Goal: Information Seeking & Learning: Learn about a topic

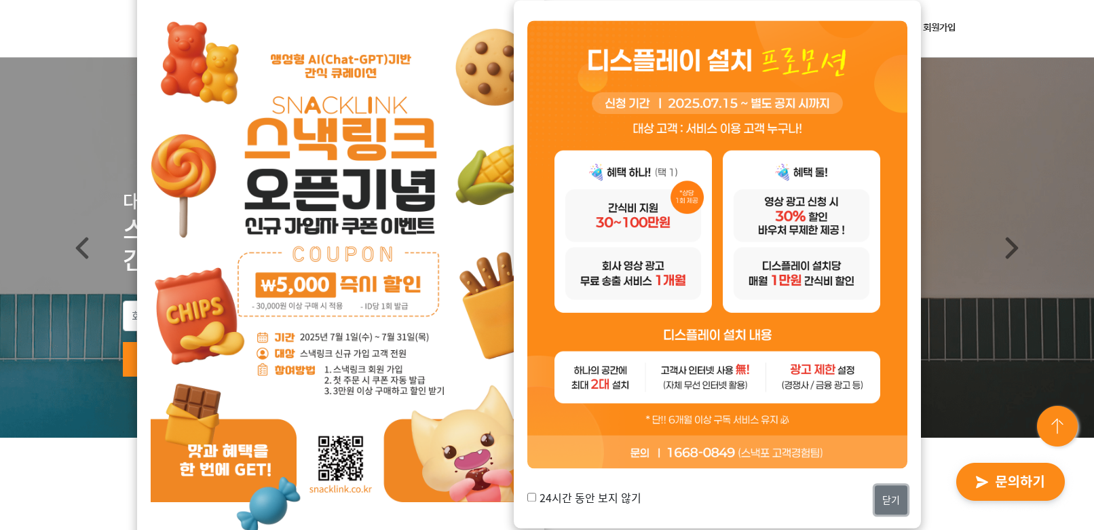
click at [888, 506] on button "닫기" at bounding box center [891, 500] width 33 height 29
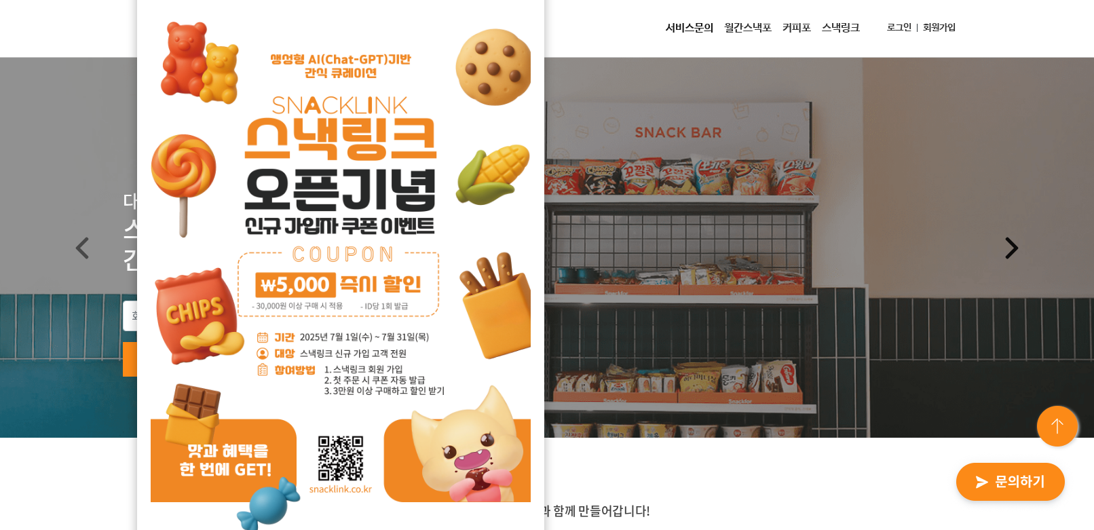
click at [931, 257] on link "Next" at bounding box center [1012, 248] width 164 height 380
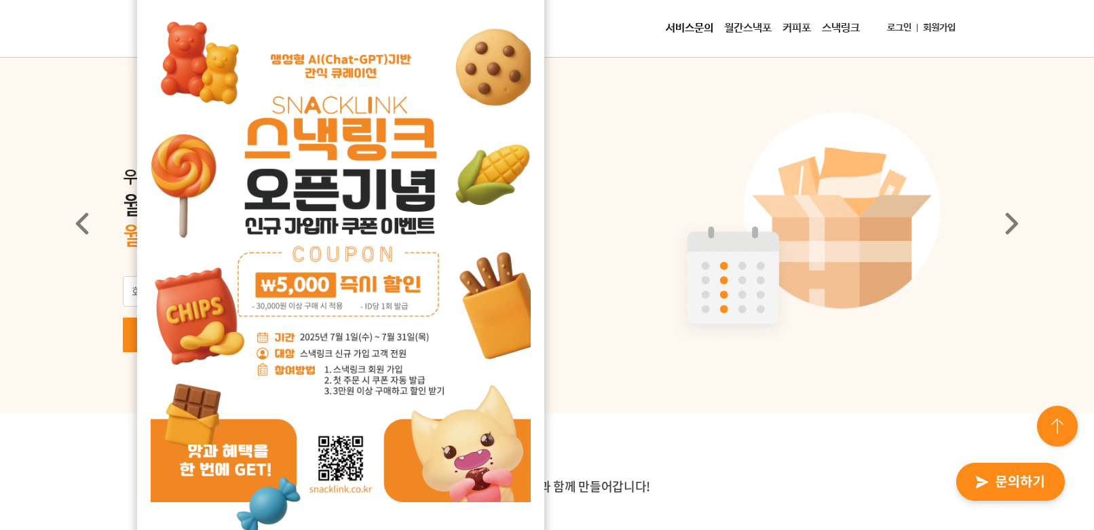
scroll to position [68, 0]
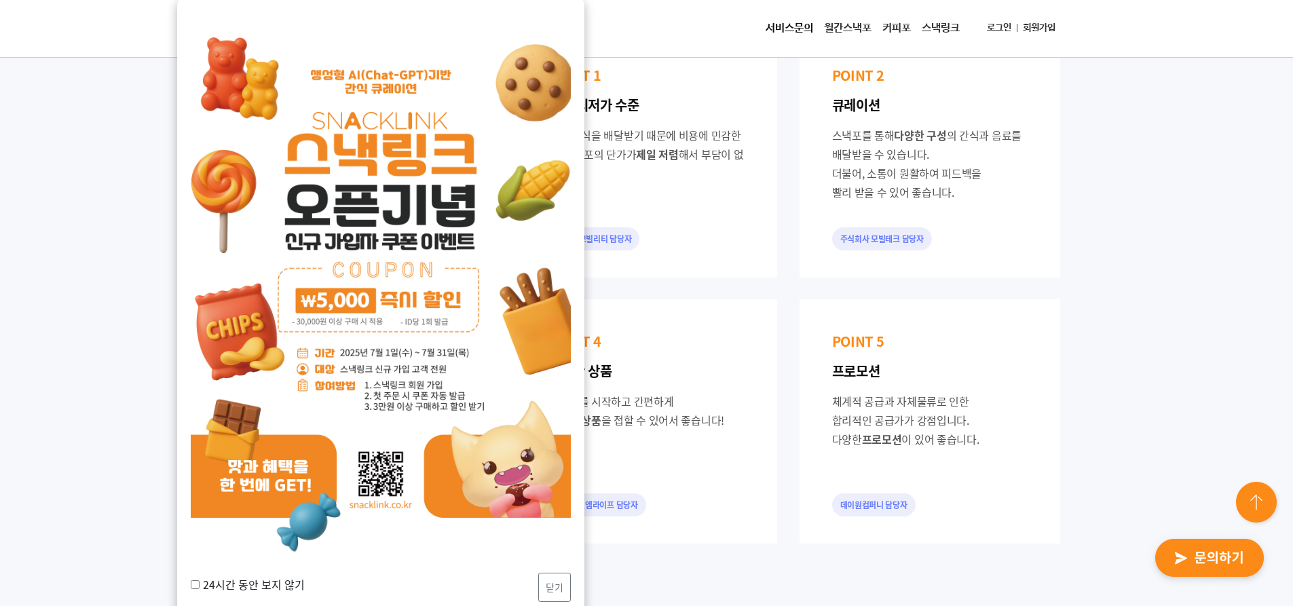
scroll to position [1018, 0]
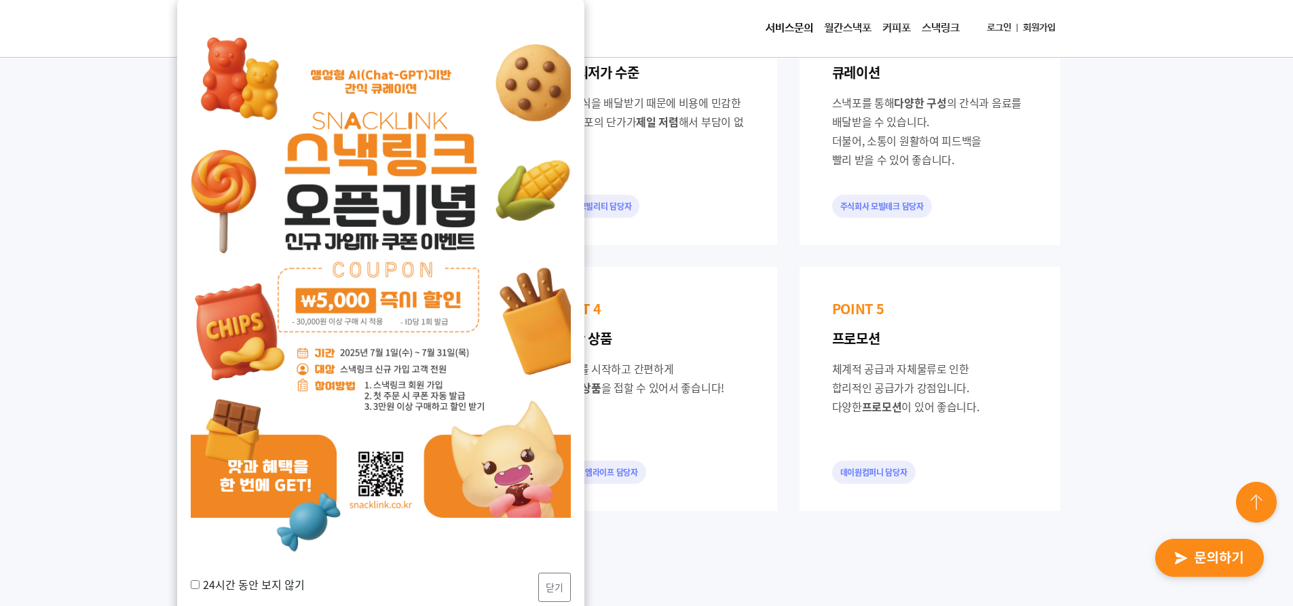
click at [232, 529] on label "24시간 동안 보지 않기" at bounding box center [248, 584] width 114 height 16
click at [200, 529] on input "24시간 동안 보지 않기" at bounding box center [195, 584] width 9 height 9
checkbox input "true"
click at [567, 529] on button "닫기" at bounding box center [554, 587] width 33 height 29
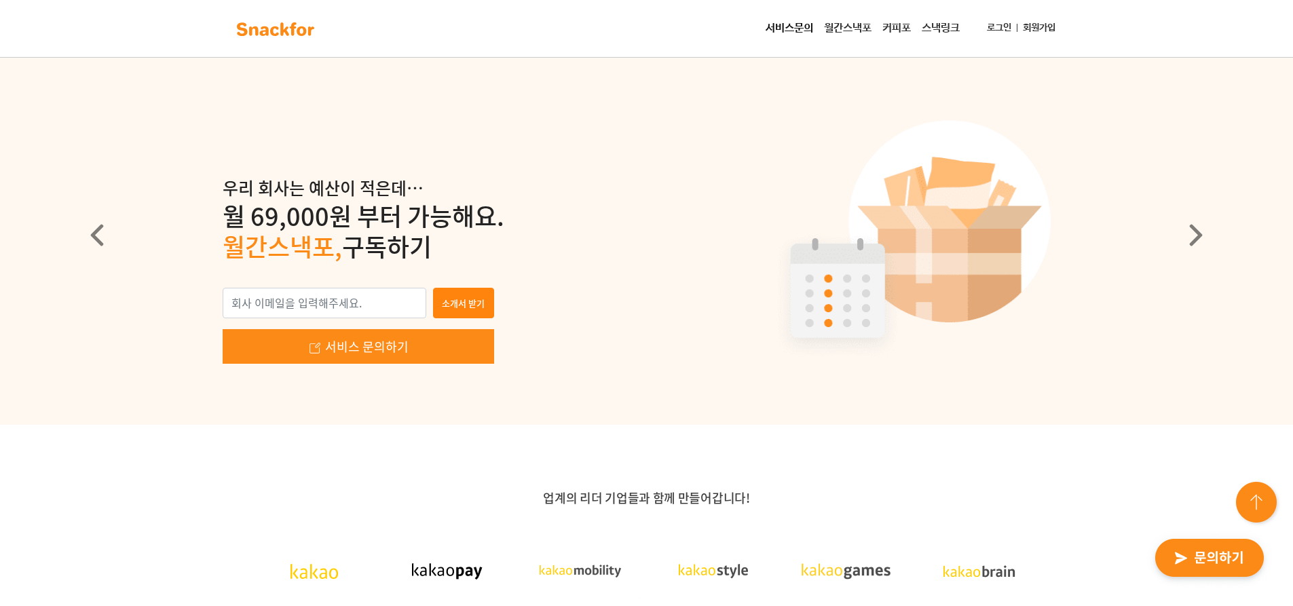
scroll to position [0, 0]
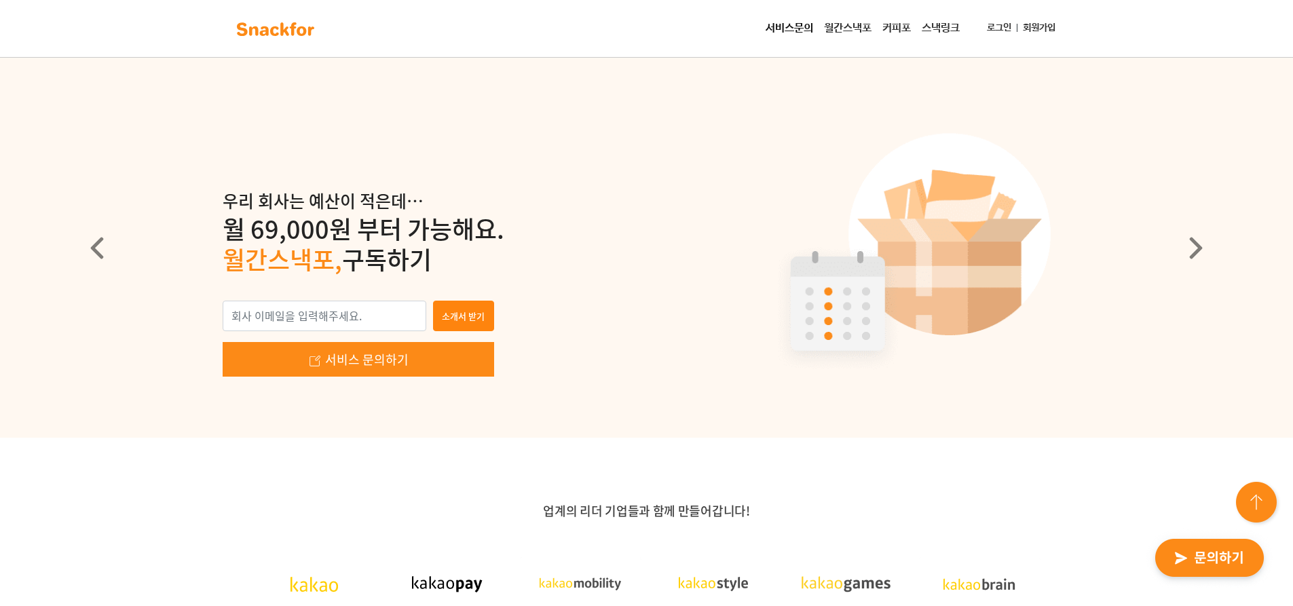
click at [792, 32] on link "서비스문의" at bounding box center [789, 28] width 58 height 27
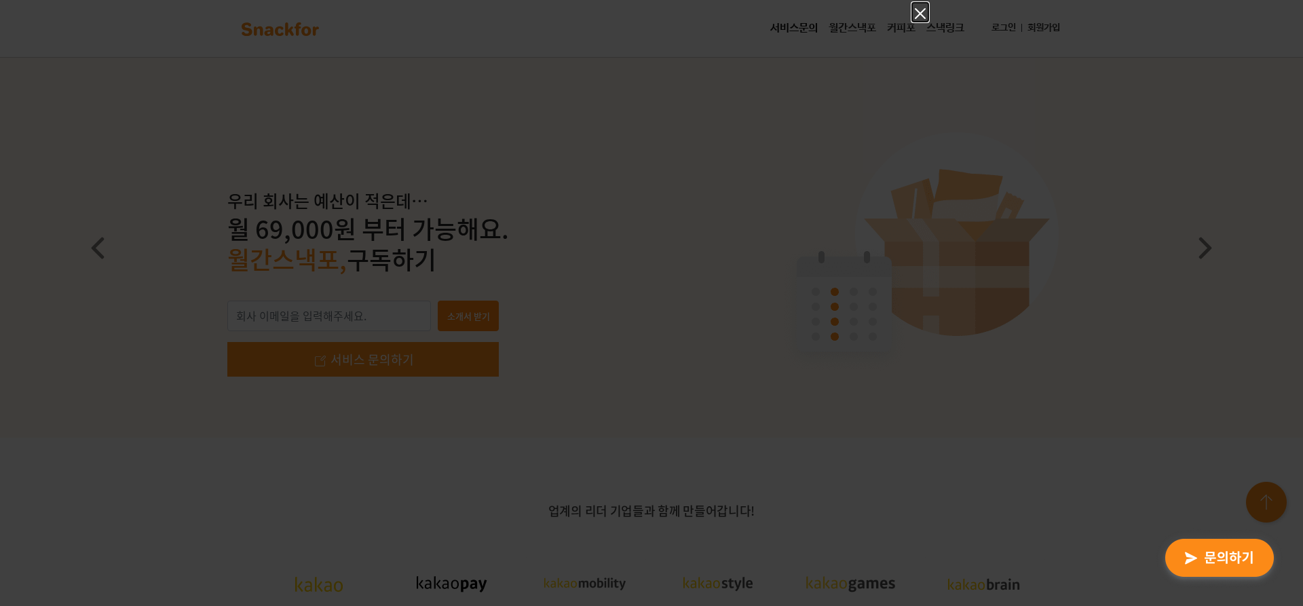
click at [927, 20] on icon "Close" at bounding box center [920, 13] width 16 height 16
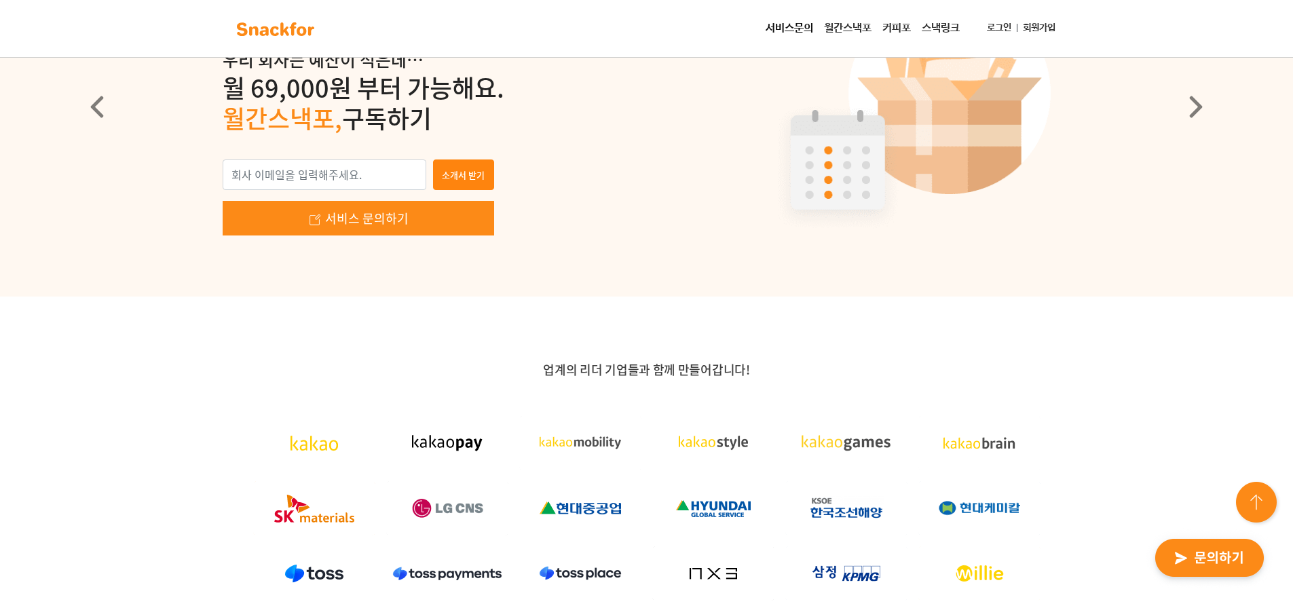
scroll to position [204, 0]
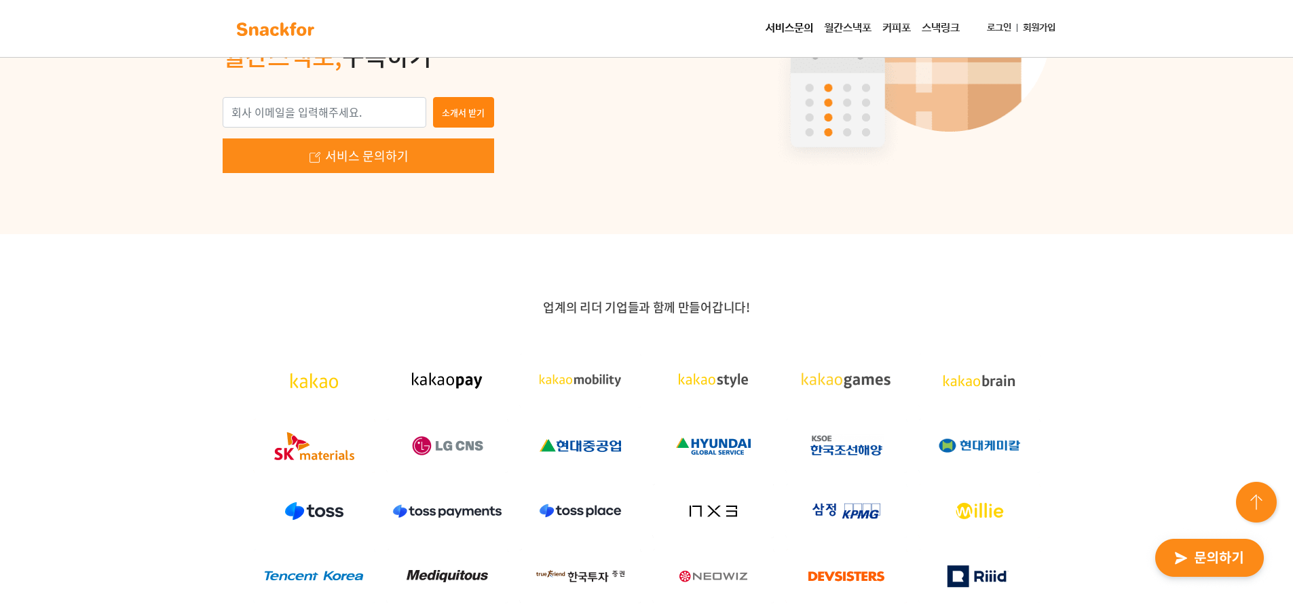
click at [1093, 498] on img at bounding box center [1257, 503] width 49 height 49
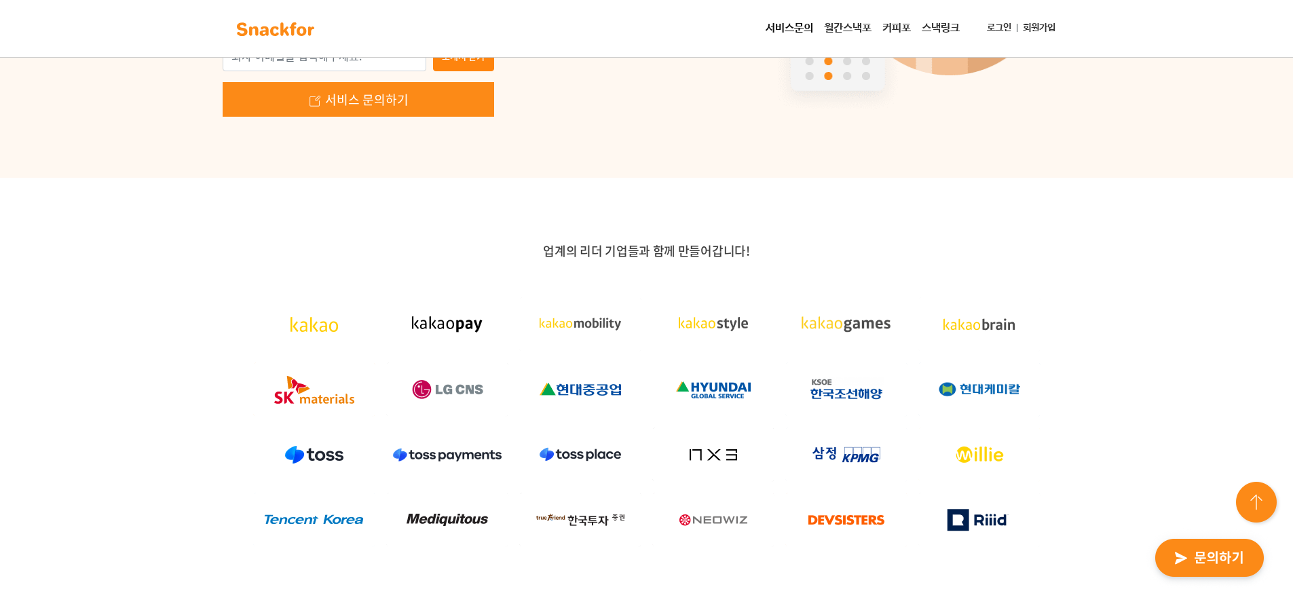
scroll to position [271, 0]
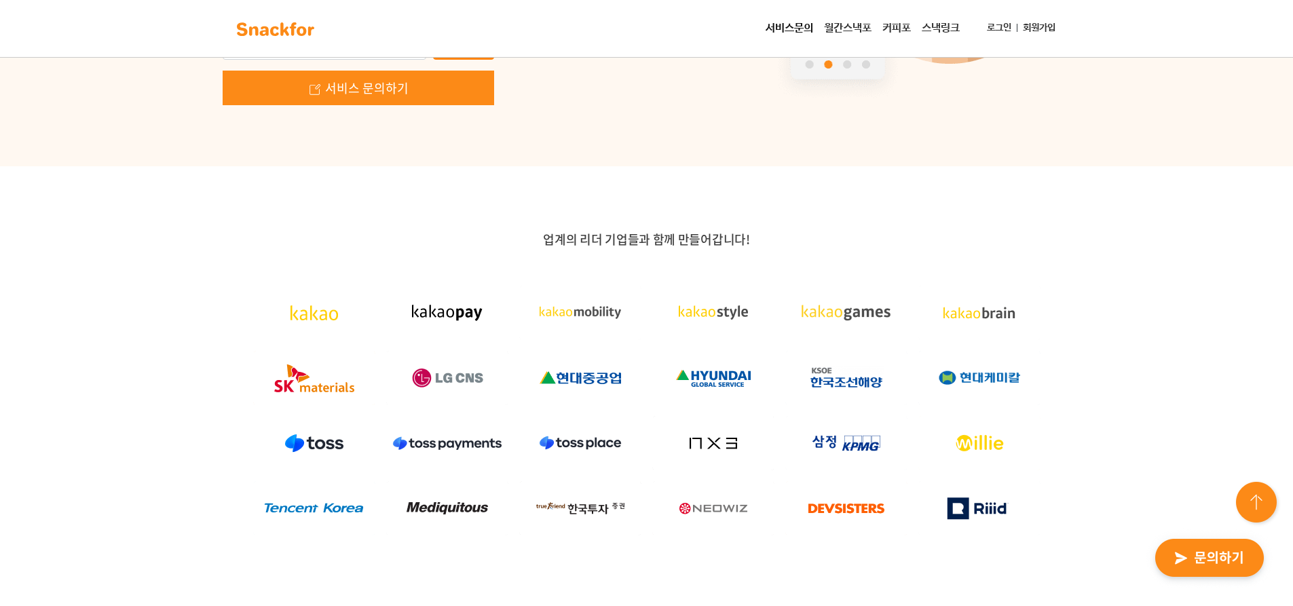
click at [1093, 529] on img "button" at bounding box center [1209, 558] width 133 height 62
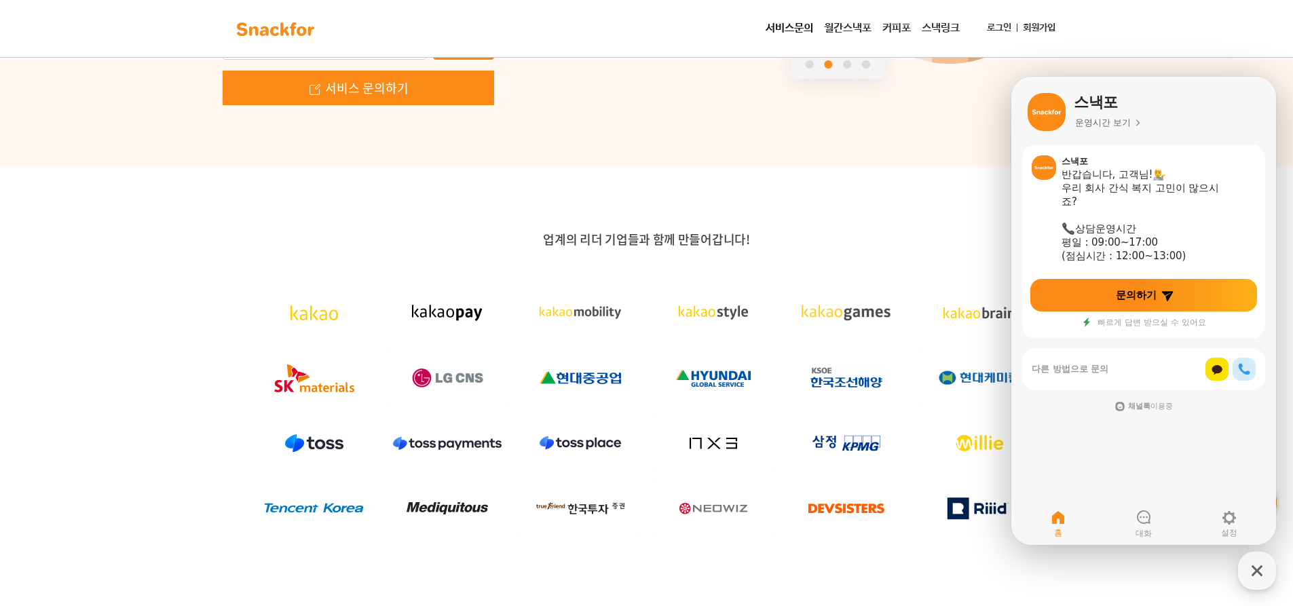
click at [928, 235] on p "업계의 리더 기업들과 함께 만들어갑니다!" at bounding box center [647, 239] width 848 height 16
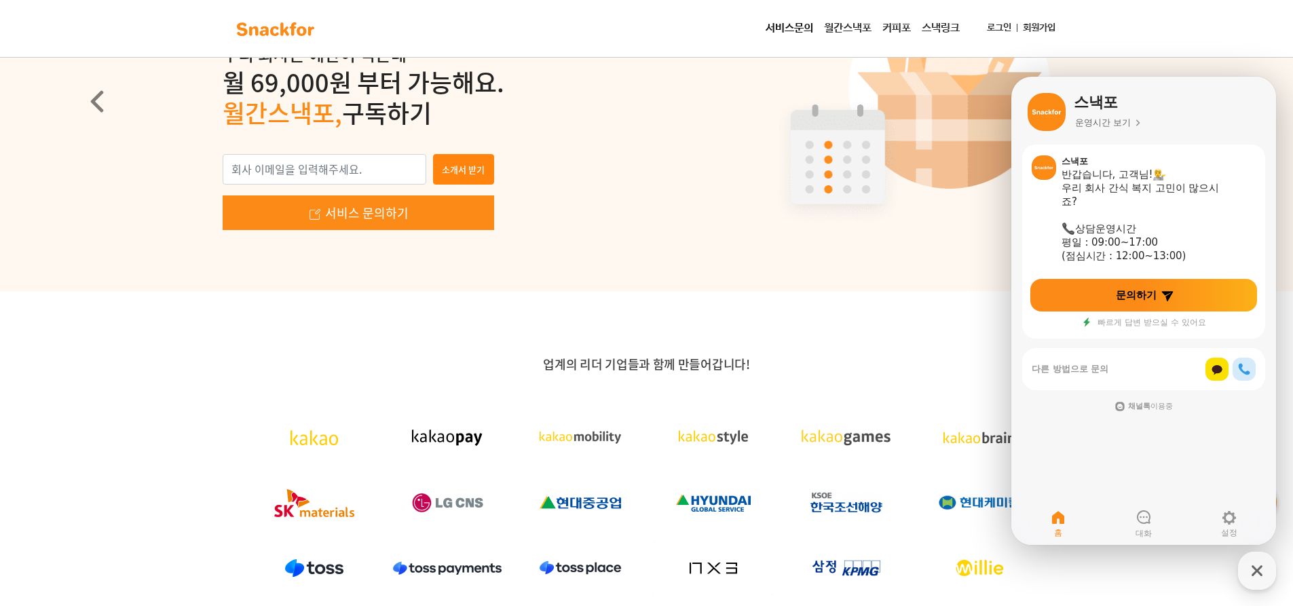
scroll to position [0, 0]
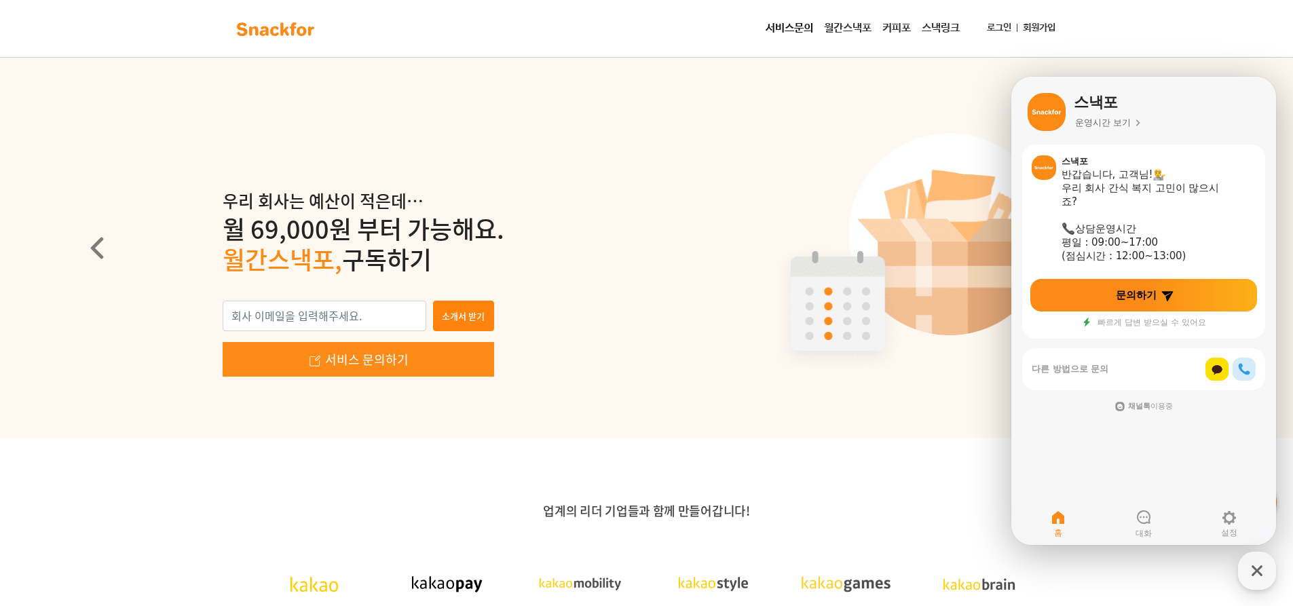
click at [367, 311] on input "email" at bounding box center [325, 316] width 204 height 31
click at [331, 244] on span "월간스낵포," at bounding box center [282, 259] width 119 height 37
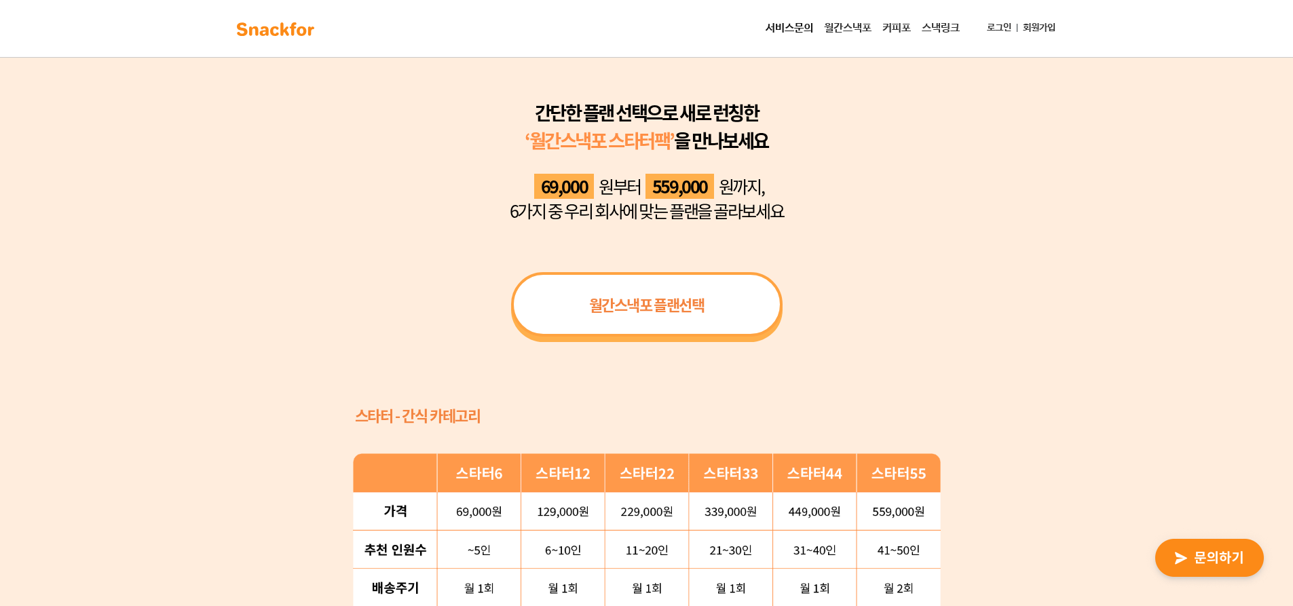
scroll to position [882, 0]
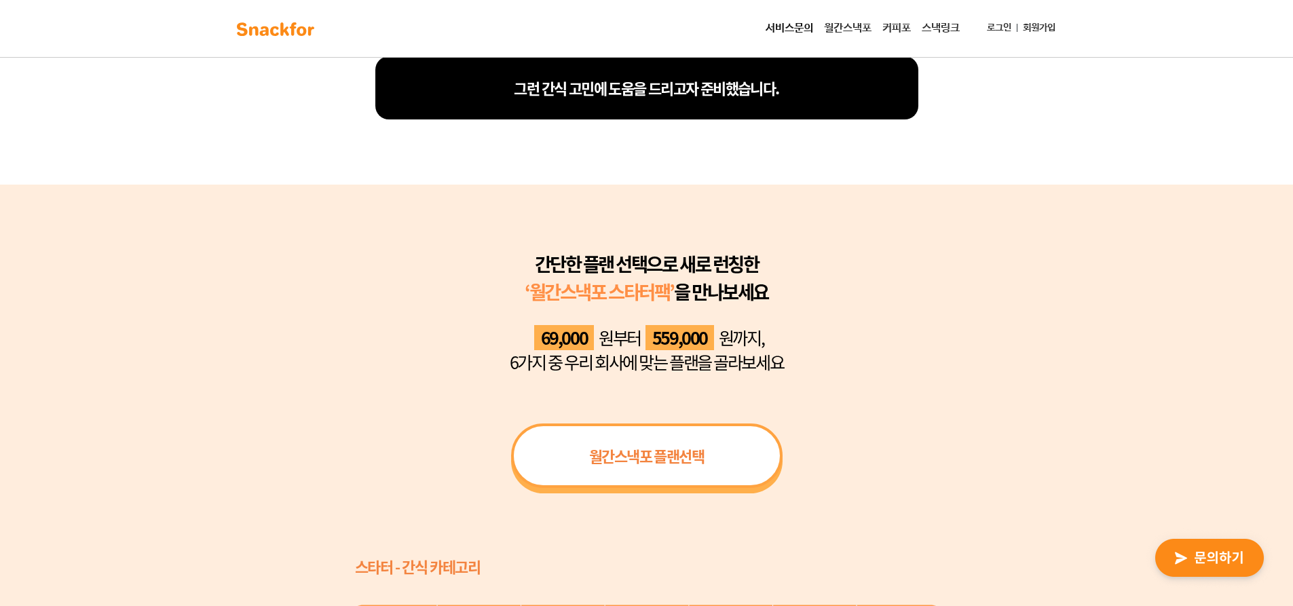
click at [843, 24] on link "월간스낵포" at bounding box center [848, 28] width 58 height 27
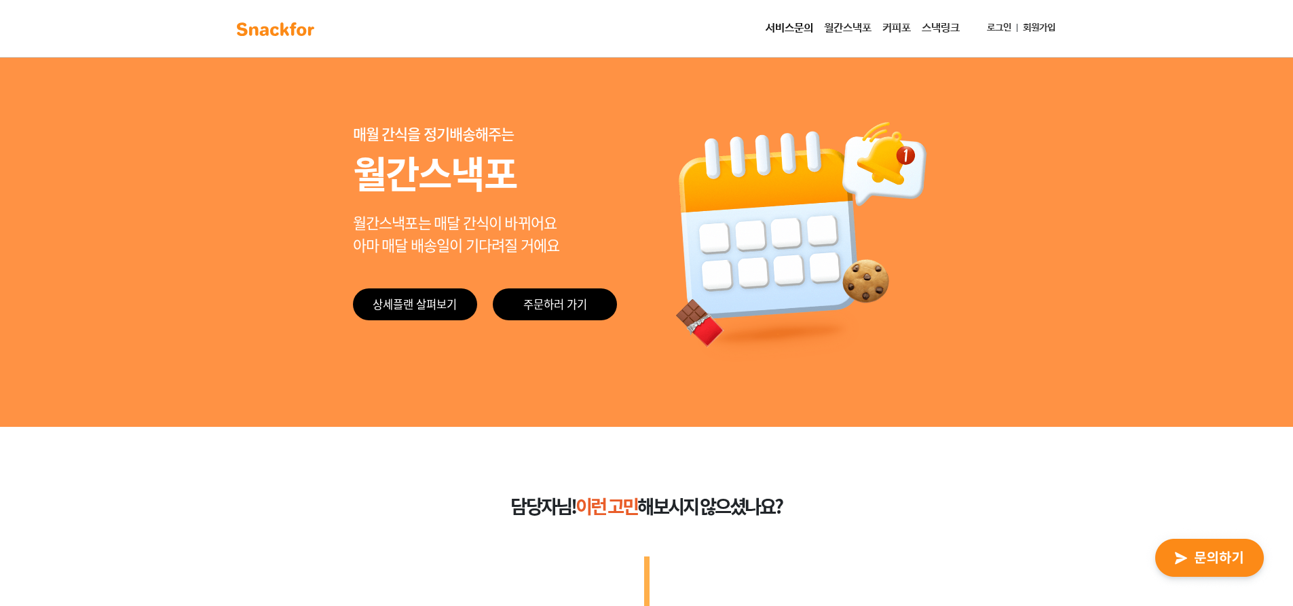
click at [886, 31] on link "커피포" at bounding box center [896, 28] width 39 height 27
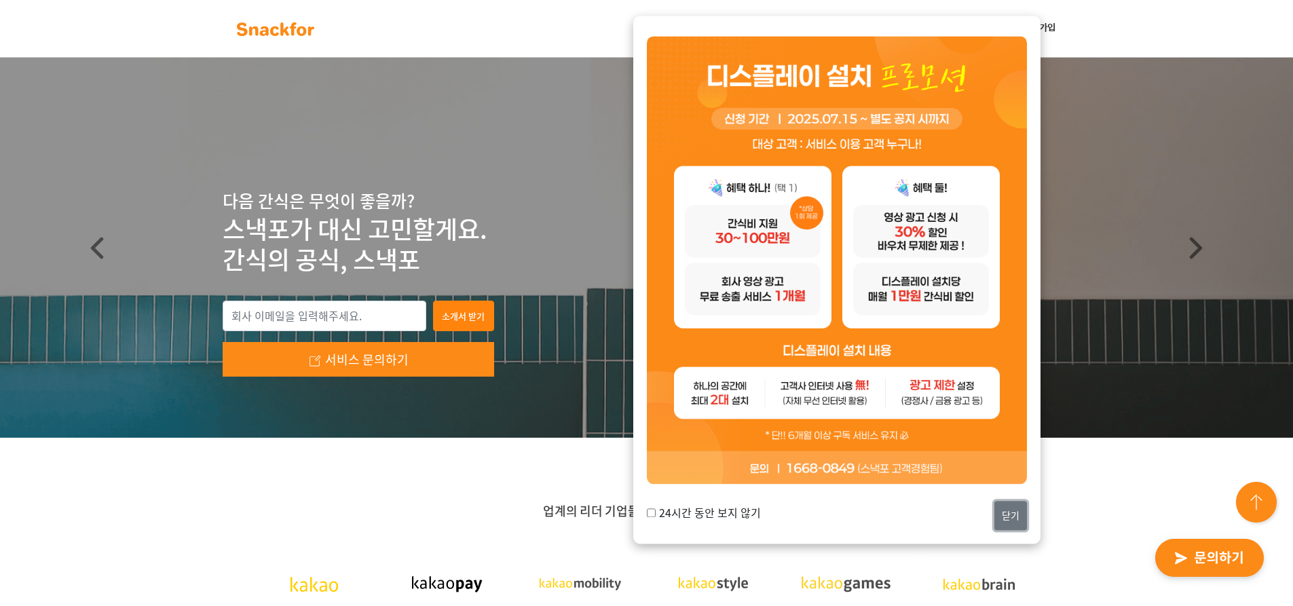
click at [1007, 517] on button "닫기" at bounding box center [1010, 515] width 33 height 29
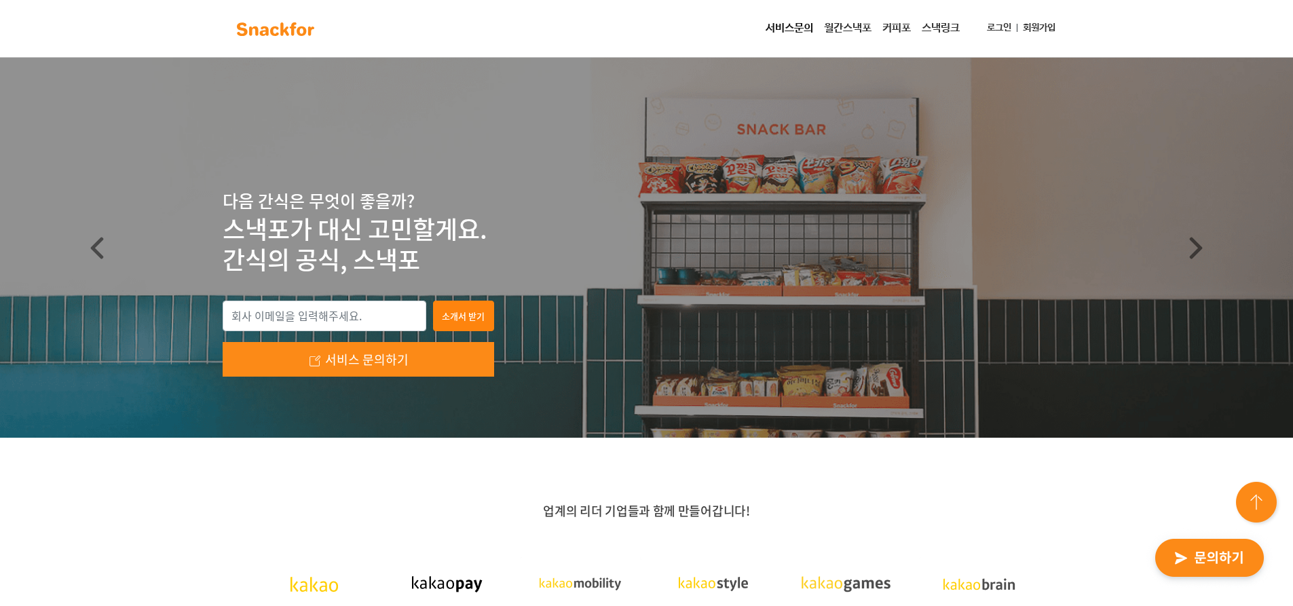
click at [791, 26] on link "서비스문의" at bounding box center [789, 28] width 58 height 27
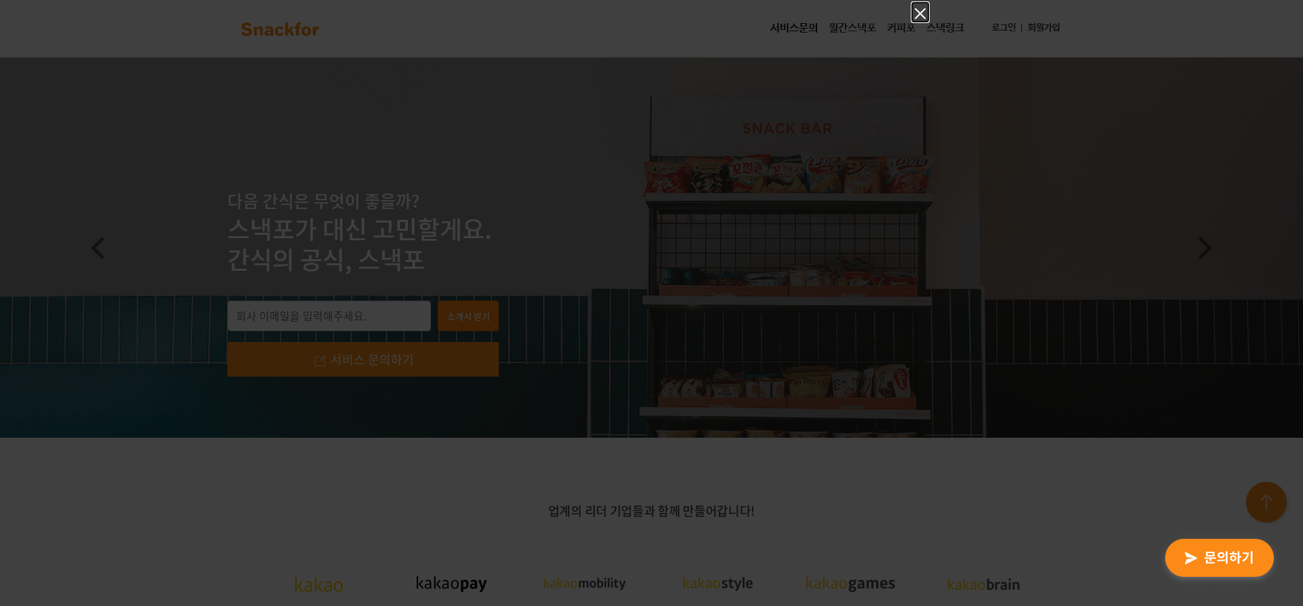
click at [915, 13] on icon "Close" at bounding box center [920, 13] width 16 height 16
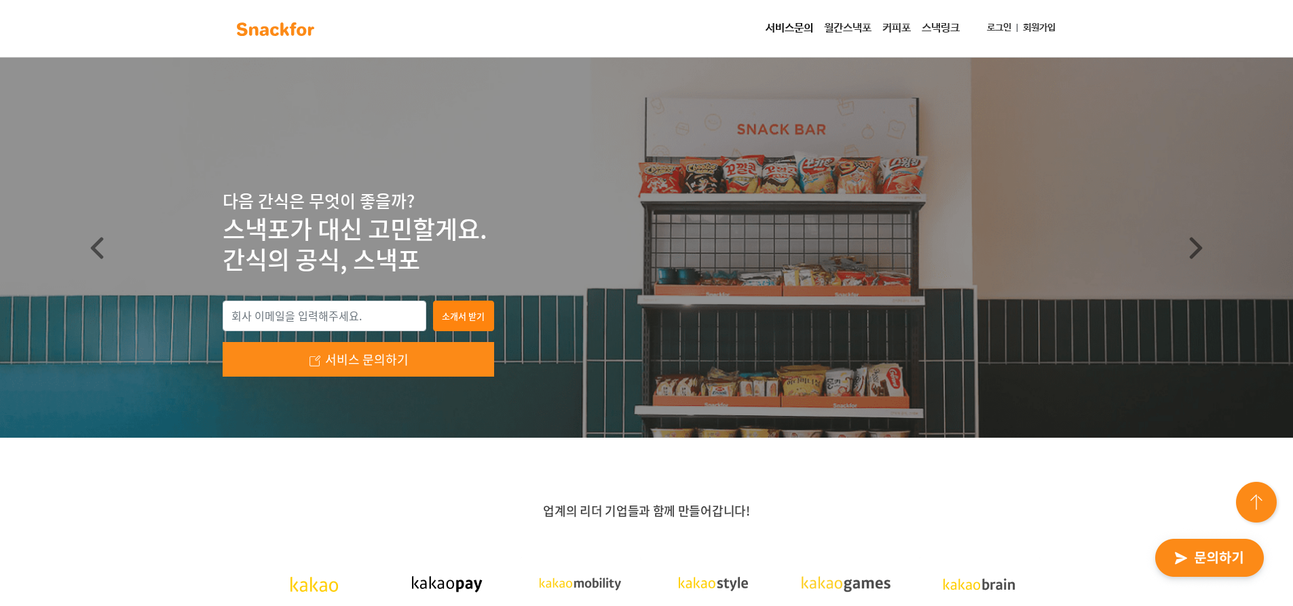
click at [855, 25] on link "월간스낵포" at bounding box center [848, 28] width 58 height 27
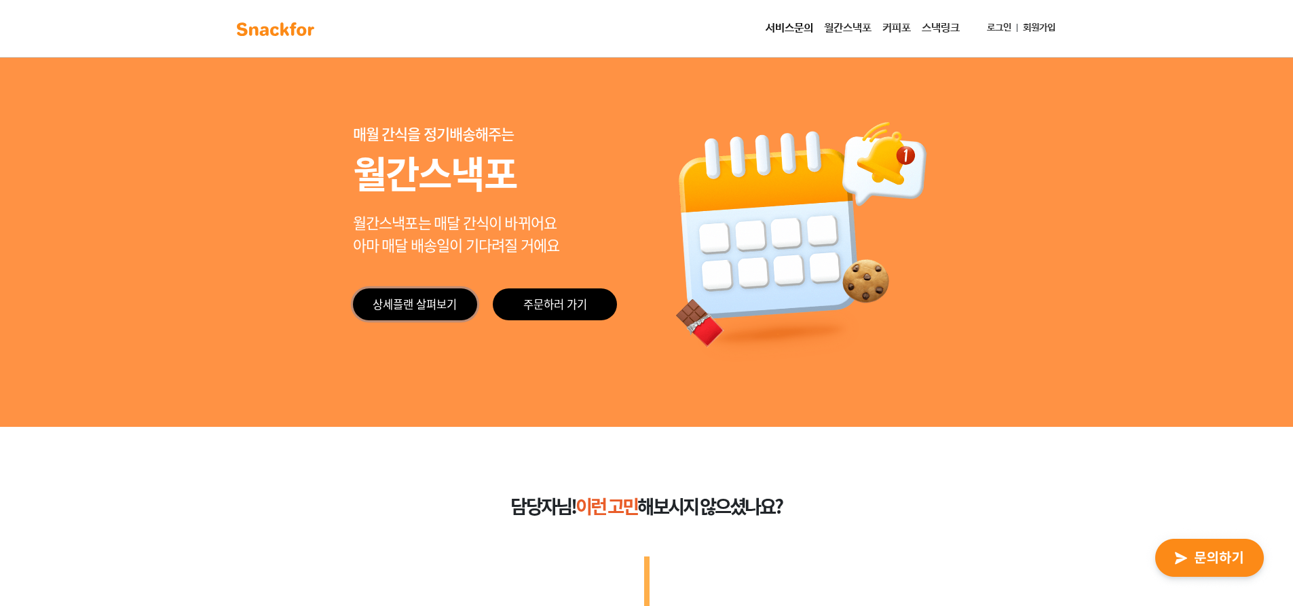
click at [405, 309] on link "상세플랜 살펴보기" at bounding box center [415, 304] width 124 height 32
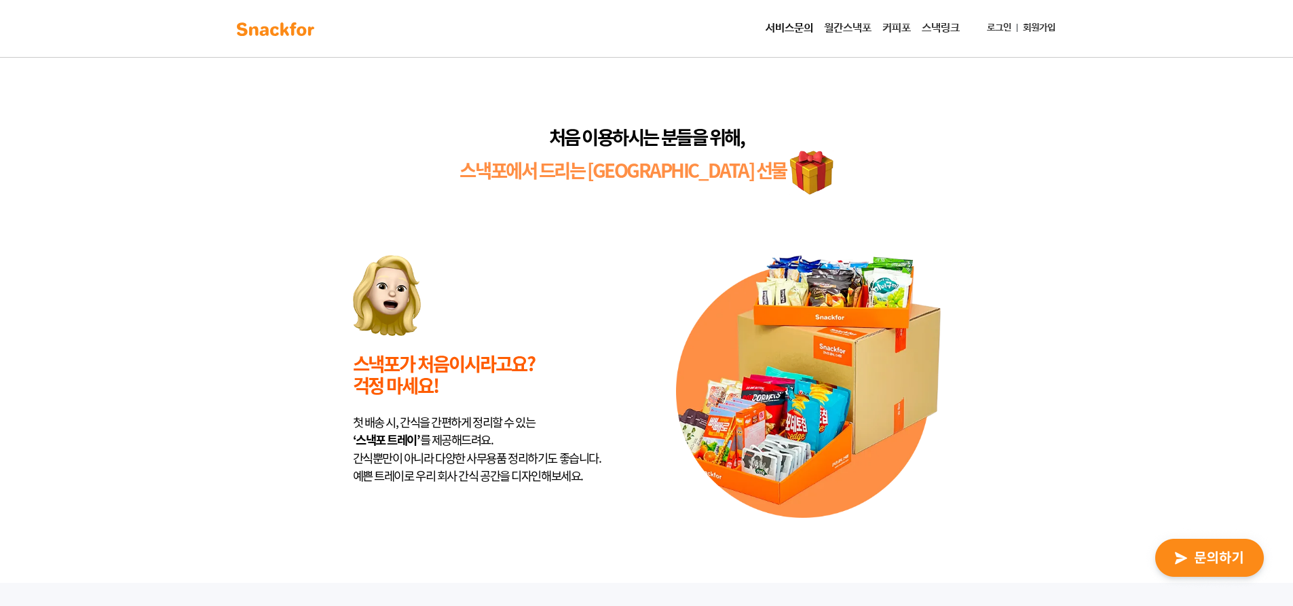
scroll to position [3206, 0]
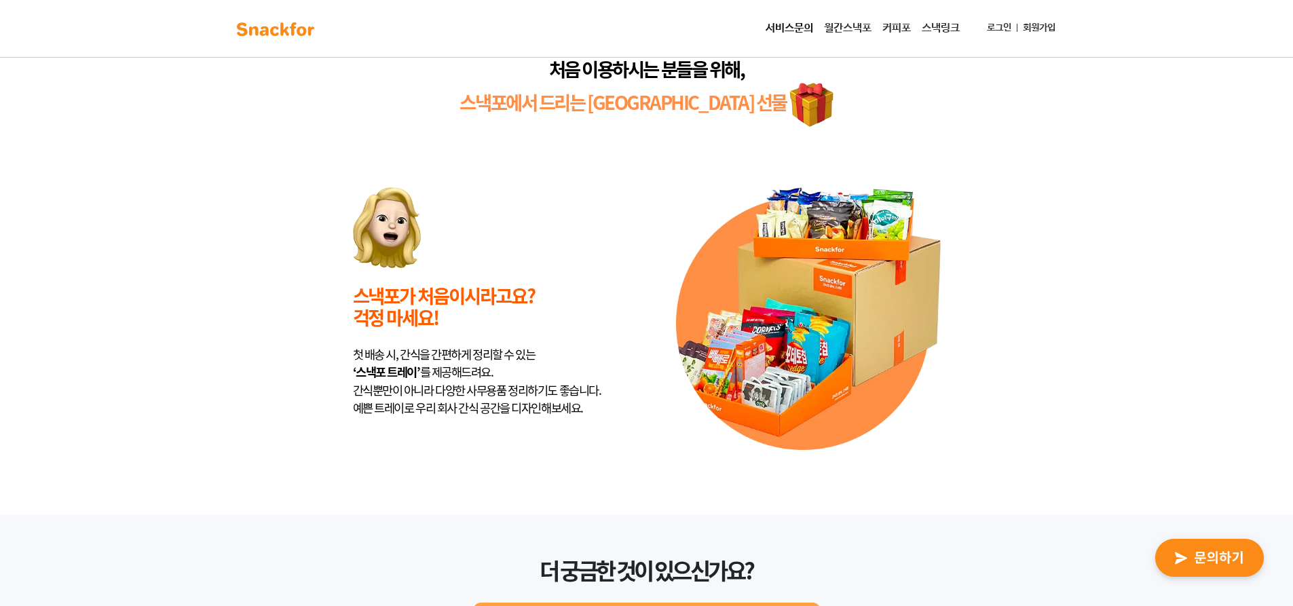
drag, startPoint x: 376, startPoint y: 352, endPoint x: 599, endPoint y: 409, distance: 230.5
click at [599, 409] on div "첫 배송 시, 간식을 간편하게 정리할 수 있는 ‘스낵포 트레이’ 를 제공해드려요. 간식뿐만이 아니라 다양한 사무용품 정리하기도 좋습니다. 예쁜…" at bounding box center [485, 381] width 265 height 72
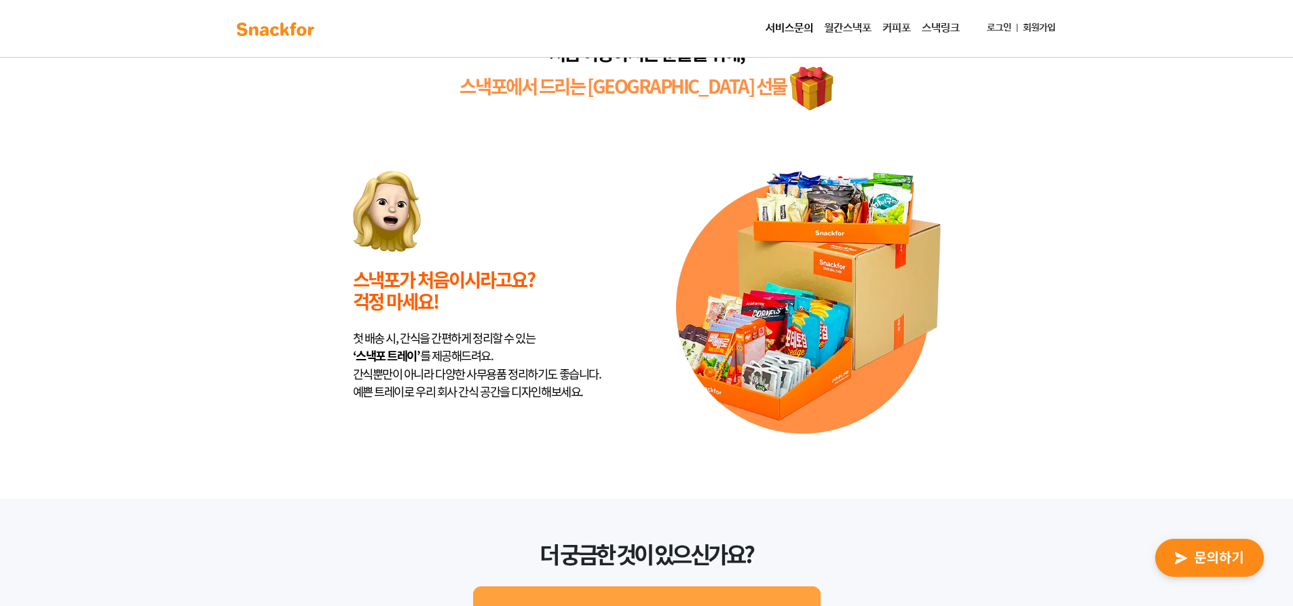
scroll to position [3221, 0]
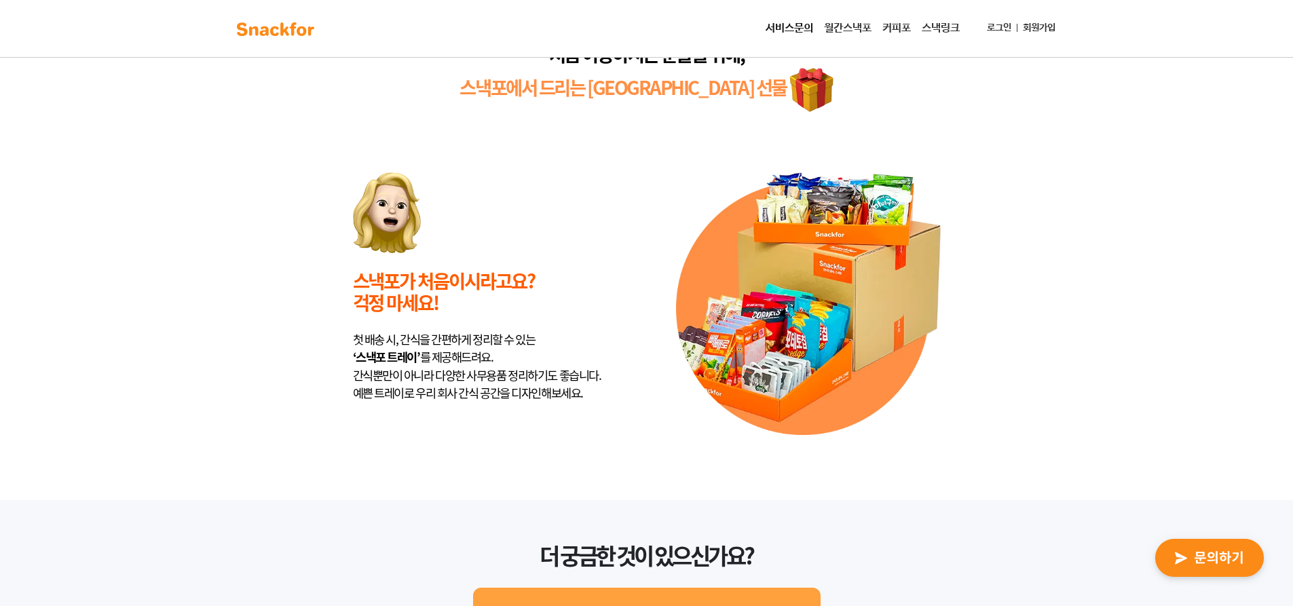
drag, startPoint x: 589, startPoint y: 402, endPoint x: 370, endPoint y: 254, distance: 264.9
click at [370, 254] on div "스낵포가 처음이시라고요? 걱정 마세요! 첫 배송 시, 간식을 간편하게 정리할 수 있는 ‘스낵포 트레이’ 를 제공해드려요. 간식뿐만이 아니라 다…" at bounding box center [485, 303] width 265 height 263
click at [583, 274] on div "스낵포가 처음이시라고요? 걱정 마세요!" at bounding box center [485, 291] width 265 height 43
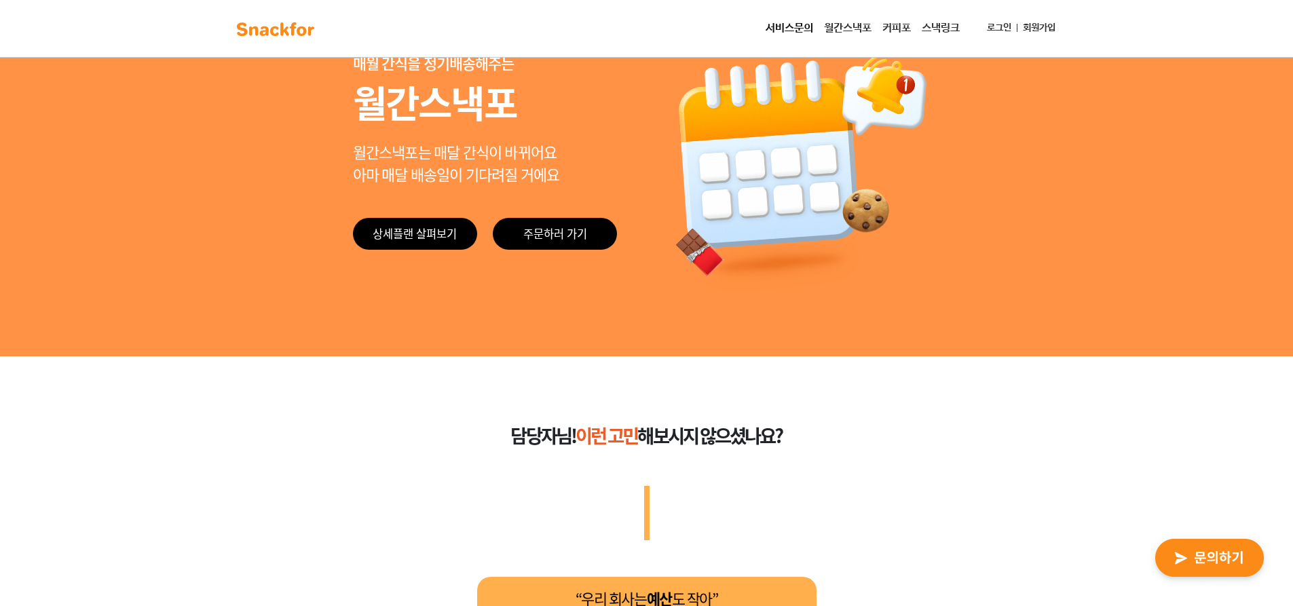
scroll to position [0, 0]
